Goal: Use online tool/utility: Utilize a website feature to perform a specific function

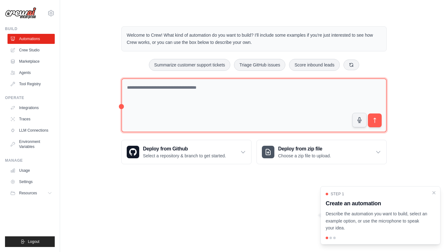
click at [233, 97] on textarea at bounding box center [255, 105] width 266 height 54
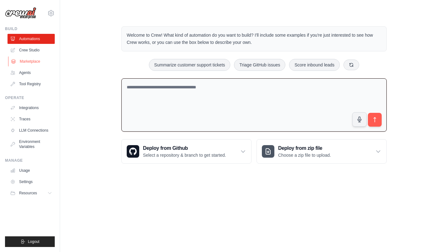
click at [33, 61] on link "Marketplace" at bounding box center [31, 61] width 47 height 10
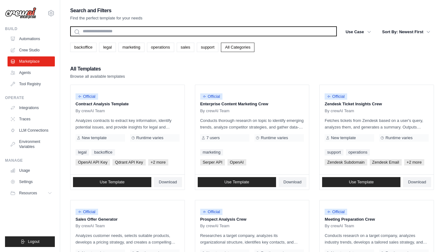
click at [222, 32] on input "text" at bounding box center [203, 31] width 267 height 10
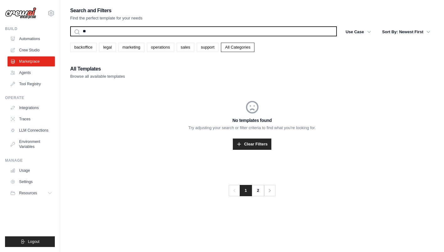
type input "*"
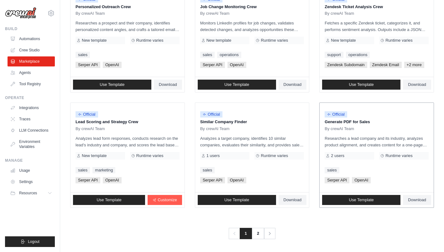
scroll to position [329, 0]
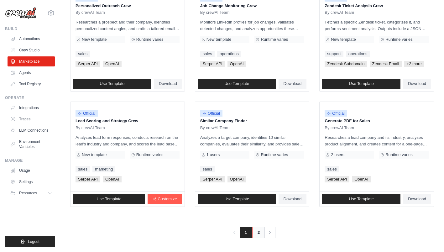
click at [259, 230] on link "2" at bounding box center [258, 232] width 13 height 11
click at [257, 231] on link "2" at bounding box center [258, 232] width 13 height 11
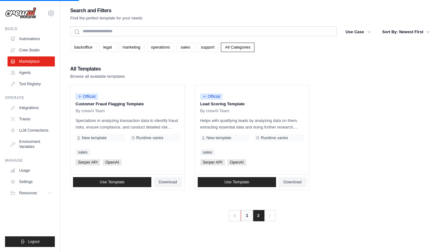
click at [245, 215] on link "1" at bounding box center [247, 215] width 13 height 11
click at [247, 215] on link "1" at bounding box center [246, 215] width 13 height 11
click at [41, 63] on link "Marketplace" at bounding box center [31, 61] width 47 height 10
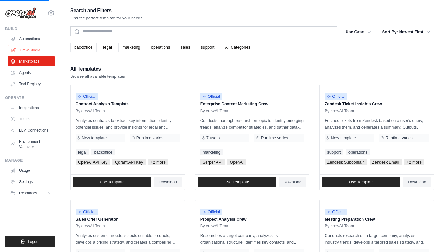
click at [37, 50] on link "Crew Studio" at bounding box center [31, 50] width 47 height 10
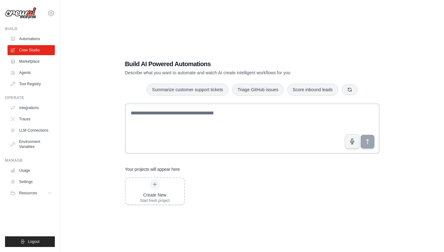
click at [176, 122] on textarea at bounding box center [252, 128] width 254 height 50
click at [207, 125] on textarea at bounding box center [252, 128] width 254 height 50
click at [194, 93] on button "Summarize customer support tickets" at bounding box center [187, 89] width 81 height 12
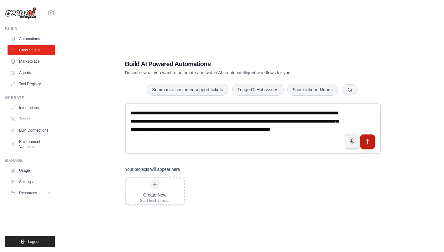
click at [365, 145] on button "submit" at bounding box center [367, 141] width 14 height 14
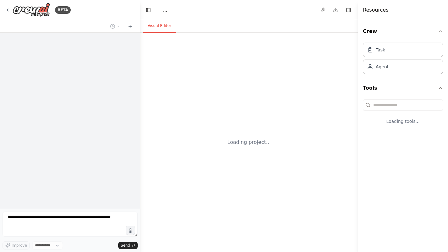
select select "****"
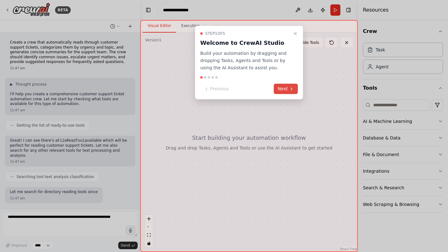
scroll to position [31, 0]
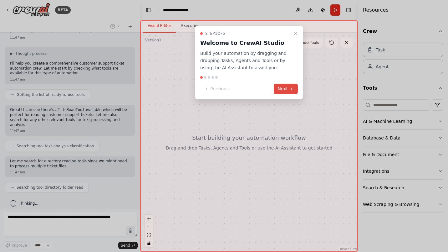
click at [295, 88] on button "Next" at bounding box center [286, 89] width 24 height 10
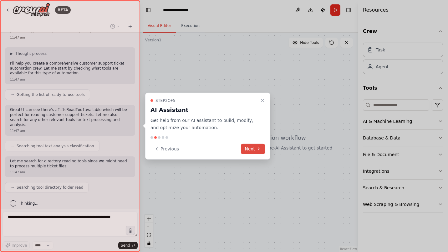
click at [256, 146] on button "Next" at bounding box center [253, 148] width 24 height 10
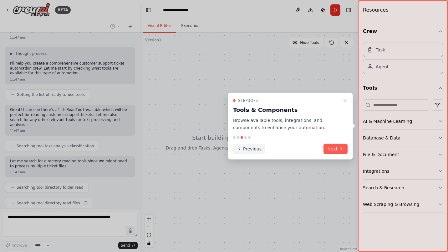
scroll to position [46, 0]
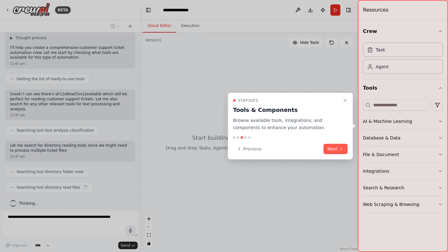
click at [337, 154] on div "Step 3 of 5 Tools & Components Browse available tools, integrations, and compon…" at bounding box center [290, 126] width 125 height 67
click at [337, 151] on button "Next" at bounding box center [336, 148] width 24 height 10
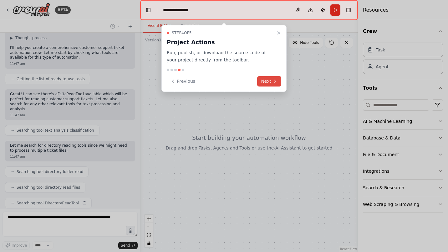
scroll to position [62, 0]
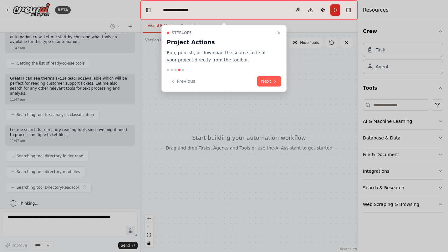
click at [280, 81] on button "Next" at bounding box center [269, 81] width 24 height 10
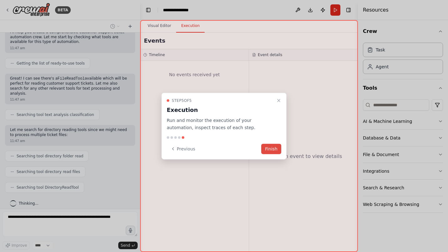
click at [276, 147] on button "Finish" at bounding box center [272, 148] width 20 height 10
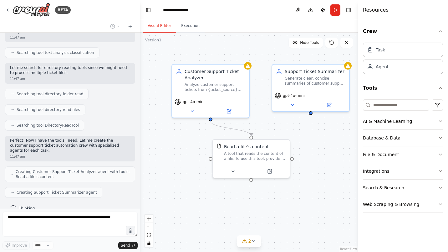
scroll to position [140, 0]
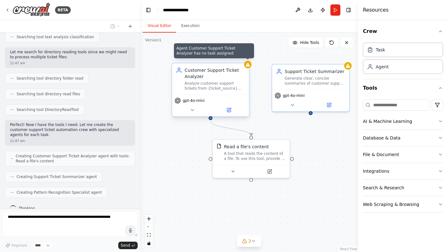
click at [249, 68] on div at bounding box center [248, 65] width 8 height 8
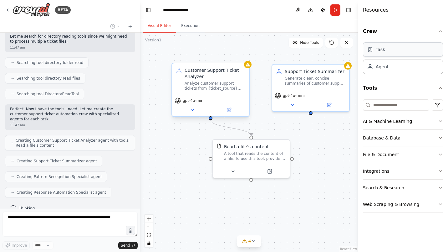
click at [400, 47] on div "Task" at bounding box center [403, 49] width 80 height 14
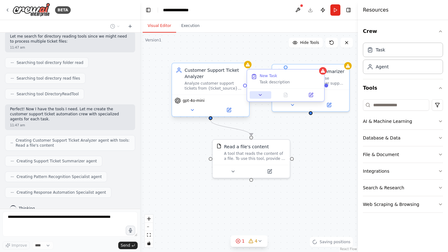
click at [263, 96] on icon at bounding box center [260, 94] width 5 height 5
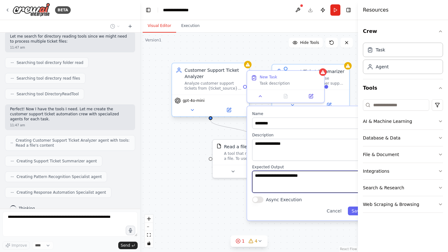
click at [287, 180] on textarea "**********" at bounding box center [309, 182] width 114 height 22
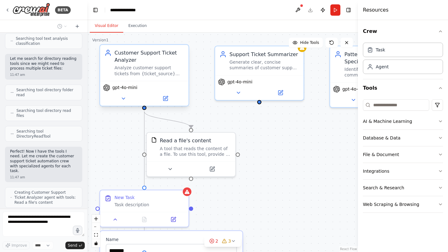
scroll to position [344, 0]
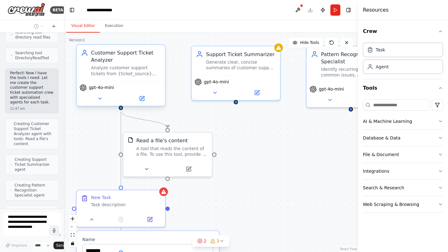
drag, startPoint x: 139, startPoint y: 67, endPoint x: 40, endPoint y: 75, distance: 99.6
click at [40, 75] on div "BETA Create a crew that automatically reads through customer support tickets, c…" at bounding box center [32, 126] width 64 height 252
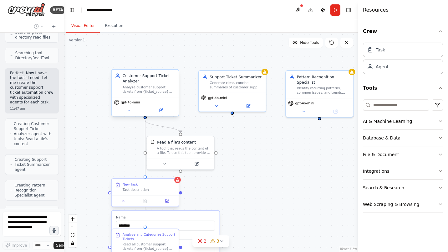
scroll to position [474, 0]
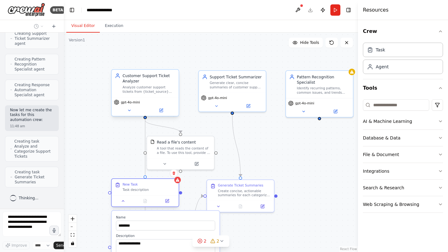
drag, startPoint x: 150, startPoint y: 189, endPoint x: 143, endPoint y: 191, distance: 7.3
click at [143, 191] on div "Task description" at bounding box center [149, 190] width 53 height 4
click at [174, 177] on button at bounding box center [174, 173] width 8 height 8
click at [172, 173] on button at bounding box center [174, 173] width 8 height 8
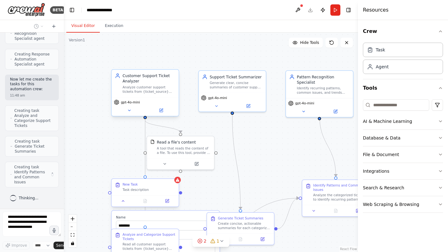
scroll to position [500, 0]
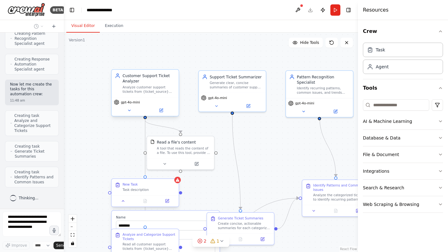
click at [172, 186] on div "New Task" at bounding box center [149, 184] width 53 height 4
click at [174, 175] on button at bounding box center [174, 173] width 8 height 8
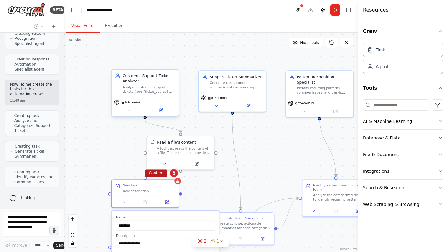
click at [159, 175] on button "Confirm" at bounding box center [156, 173] width 22 height 8
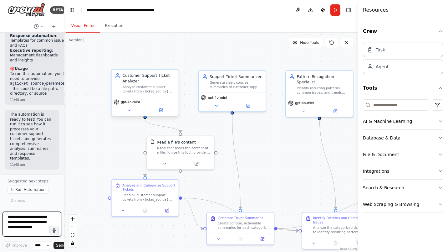
scroll to position [1143, 0]
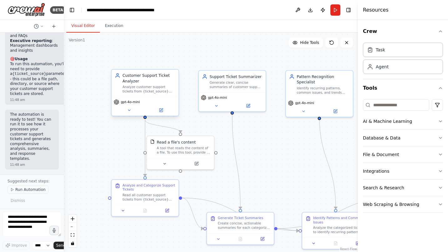
click at [36, 189] on span "Run Automation" at bounding box center [30, 189] width 30 height 5
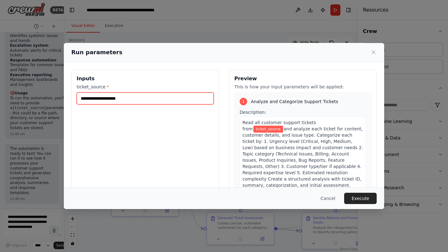
click at [102, 101] on input "ticket_source *" at bounding box center [145, 98] width 137 height 12
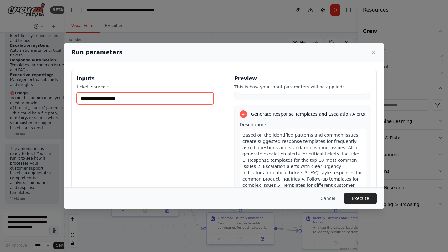
scroll to position [499, 0]
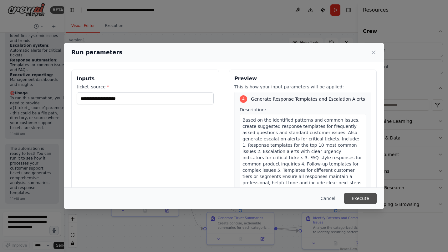
click at [365, 200] on button "Execute" at bounding box center [361, 198] width 33 height 11
click at [132, 91] on div "ticket_source * This field is required" at bounding box center [145, 98] width 137 height 29
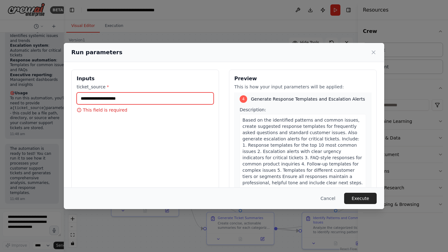
click at [131, 96] on input "ticket_source *" at bounding box center [145, 98] width 137 height 12
type input "*******"
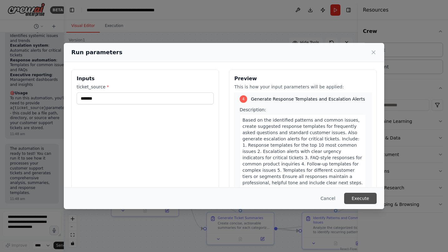
click at [359, 198] on button "Execute" at bounding box center [361, 198] width 33 height 11
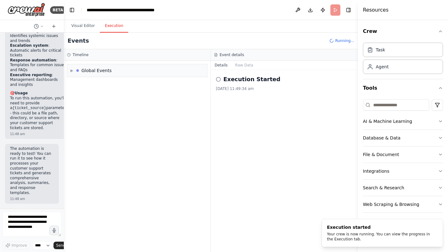
click at [118, 26] on button "Execution" at bounding box center [114, 25] width 29 height 13
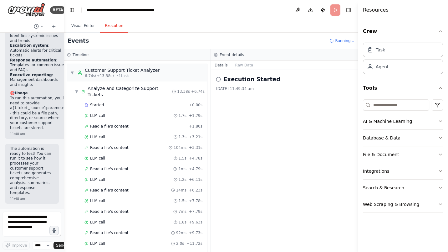
scroll to position [0, 0]
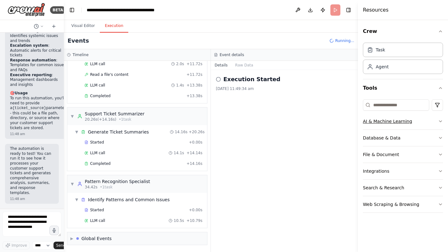
click at [443, 120] on icon "button" at bounding box center [440, 121] width 5 height 5
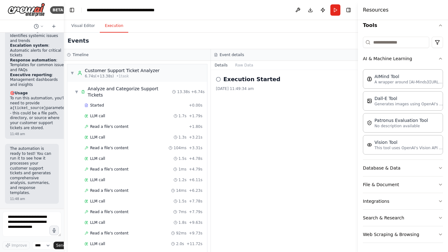
click at [250, 82] on h2 "Execution Started" at bounding box center [252, 79] width 57 height 9
click at [218, 79] on icon at bounding box center [218, 79] width 5 height 5
click at [249, 66] on button "Raw Data" at bounding box center [245, 65] width 26 height 9
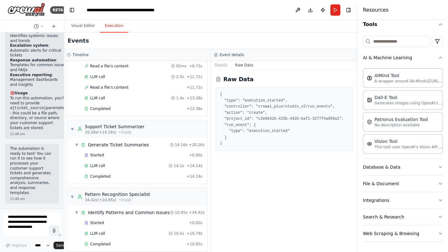
scroll to position [258, 0]
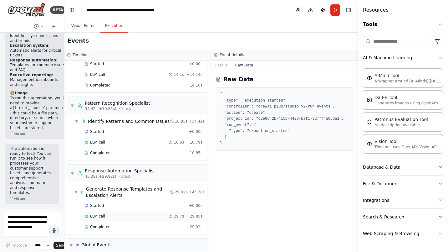
click at [101, 214] on span "LLM call" at bounding box center [97, 216] width 15 height 5
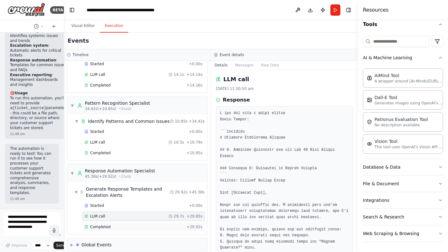
click at [99, 224] on span "Completed" at bounding box center [100, 226] width 20 height 5
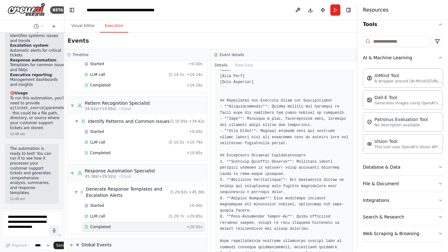
scroll to position [1986, 0]
